Goal: Task Accomplishment & Management: Manage account settings

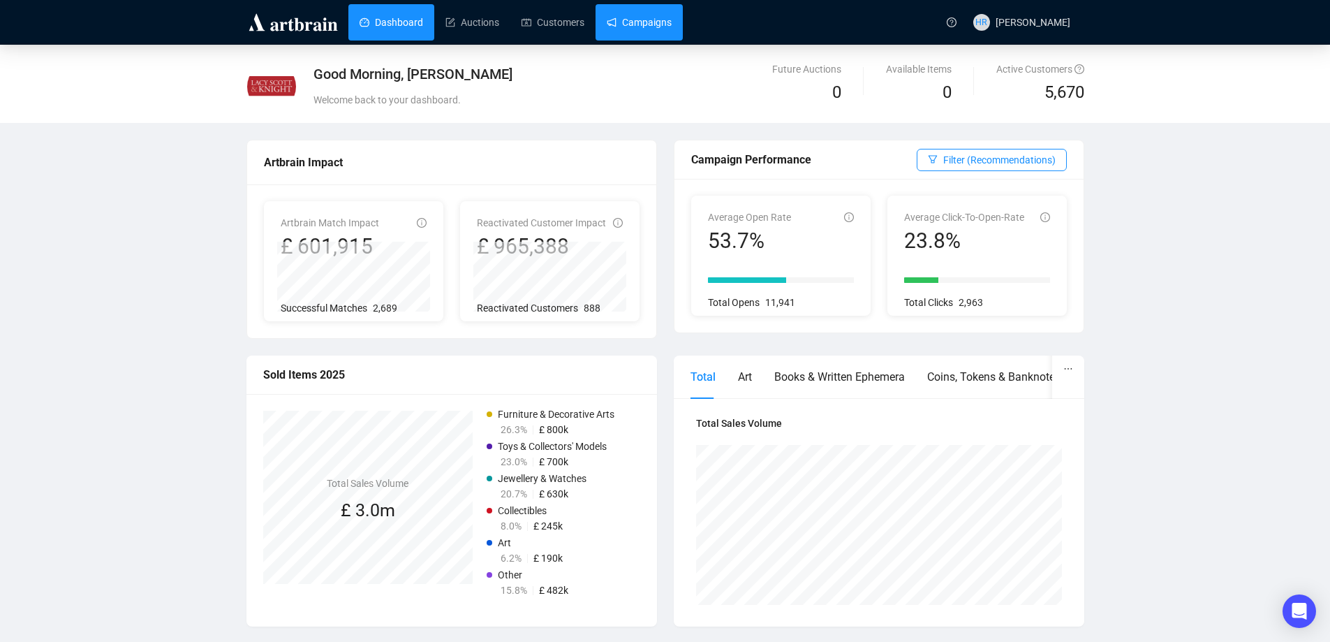
click at [637, 18] on link "Campaigns" at bounding box center [639, 22] width 65 height 36
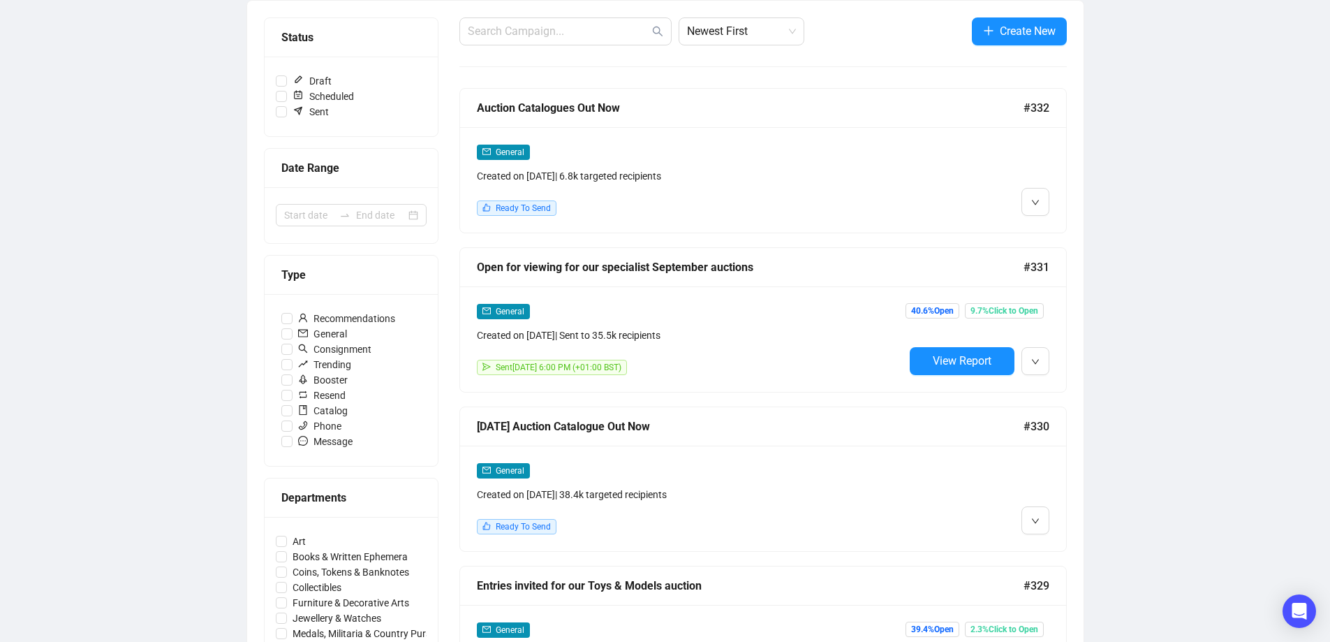
scroll to position [209, 0]
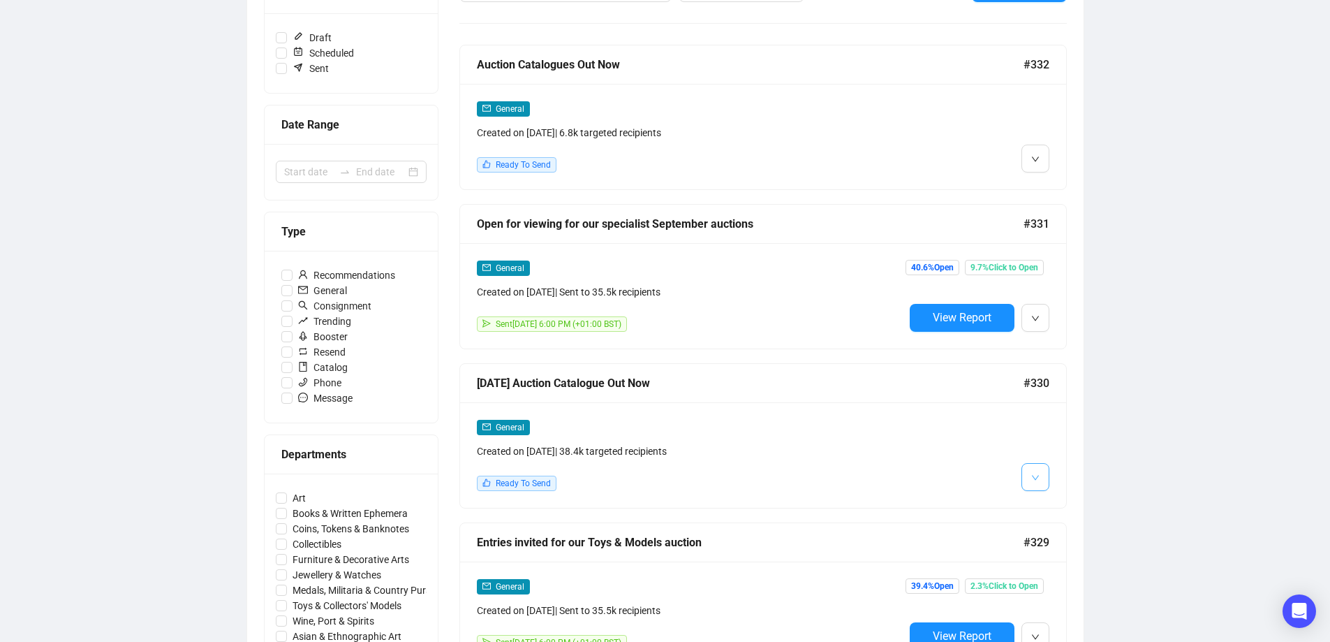
click at [1040, 480] on button "button" at bounding box center [1035, 477] width 28 height 28
click at [1040, 503] on img at bounding box center [1038, 505] width 11 height 11
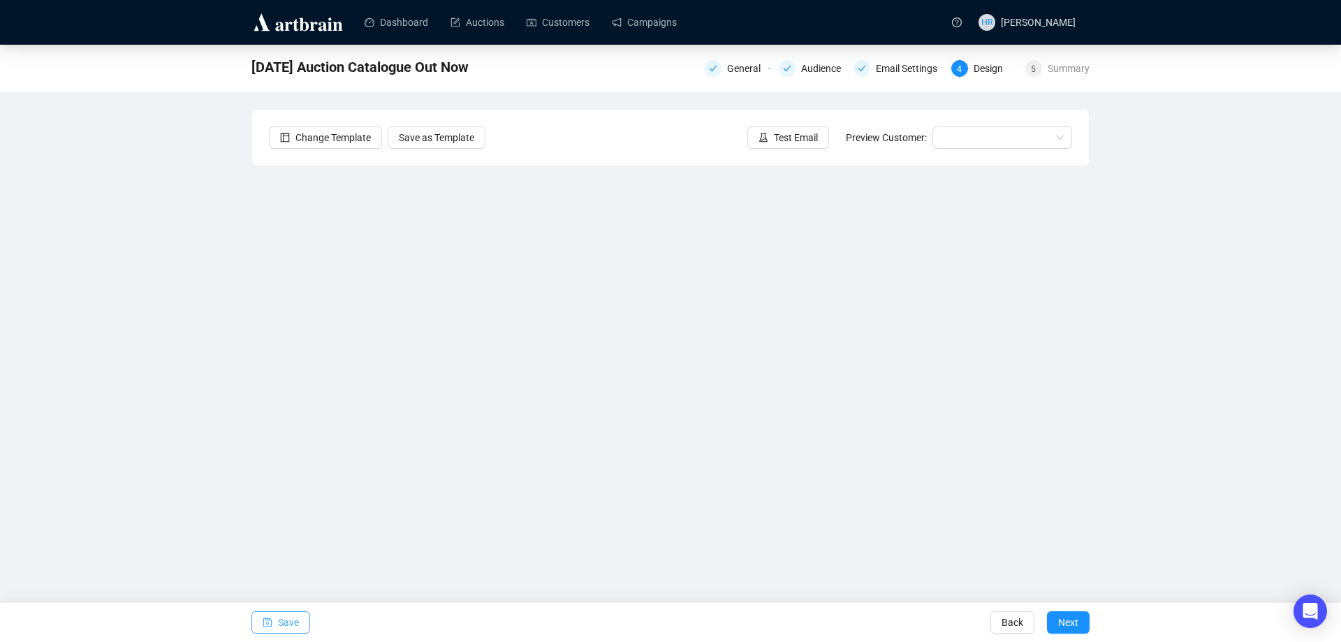
click at [293, 617] on span "Save" at bounding box center [288, 622] width 21 height 39
click at [269, 628] on span "button" at bounding box center [268, 622] width 10 height 39
